Goal: Task Accomplishment & Management: Manage account settings

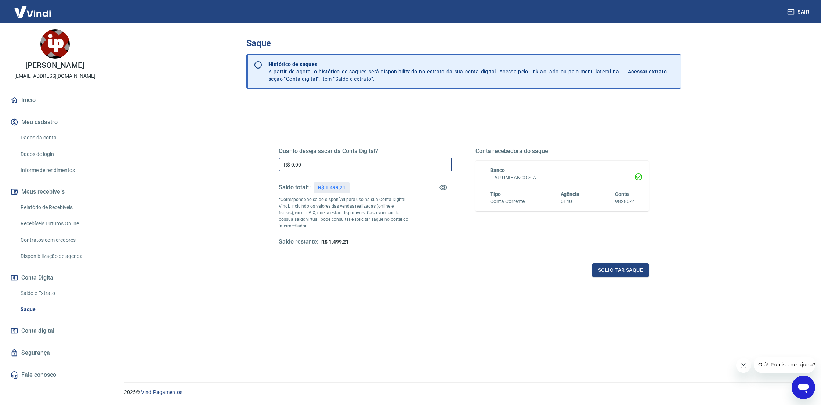
click at [331, 163] on input "R$ 0,00" at bounding box center [365, 165] width 173 height 14
type input "R$ 1.499,21"
click at [626, 271] on button "Solicitar saque" at bounding box center [620, 271] width 57 height 14
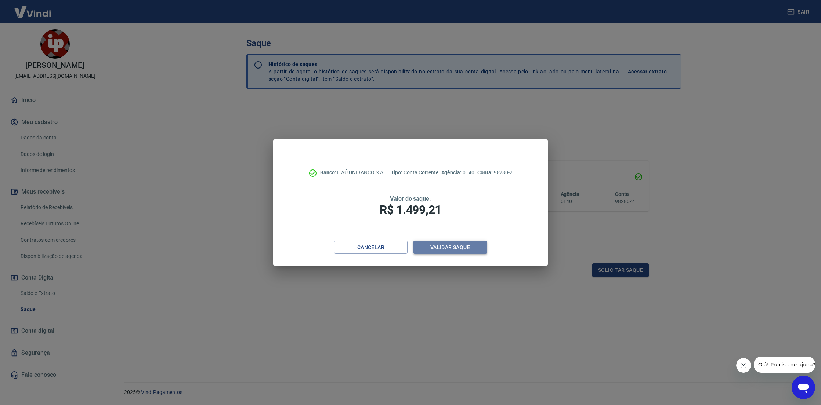
click at [472, 247] on button "Validar saque" at bounding box center [449, 248] width 73 height 14
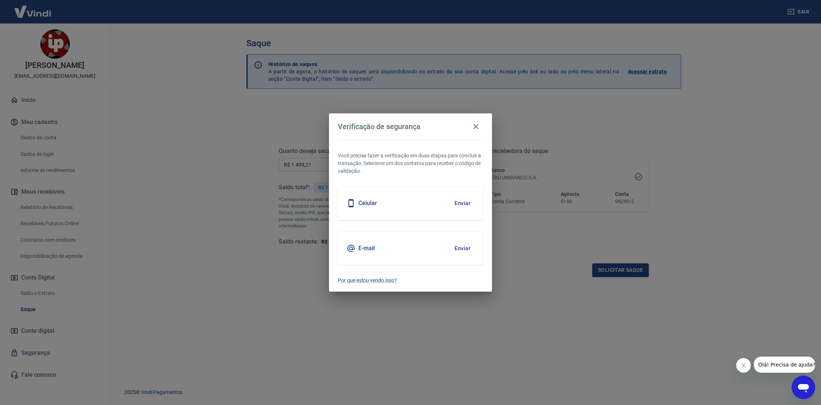
click at [460, 248] on button "Enviar" at bounding box center [462, 248] width 24 height 15
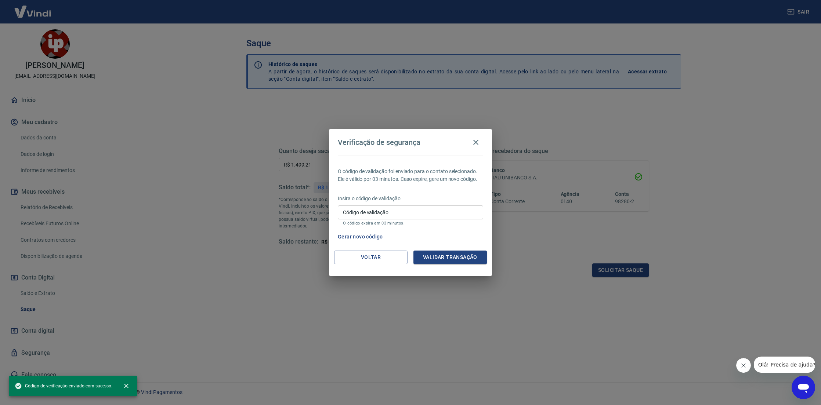
click at [429, 213] on input "Código de validação" at bounding box center [410, 213] width 145 height 14
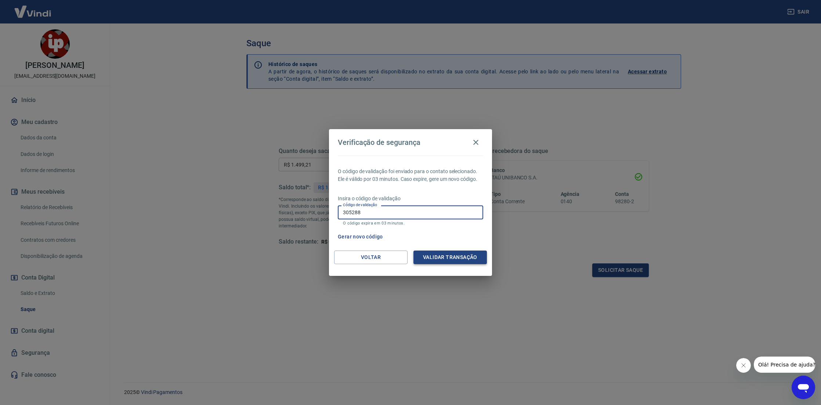
type input "305288"
click at [440, 255] on button "Validar transação" at bounding box center [449, 258] width 73 height 14
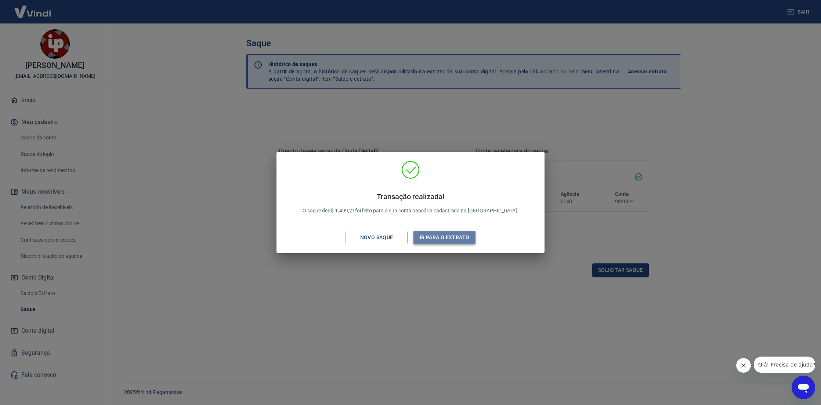
click at [467, 238] on button "Ir para o extrato" at bounding box center [444, 238] width 62 height 14
